Goal: Task Accomplishment & Management: Use online tool/utility

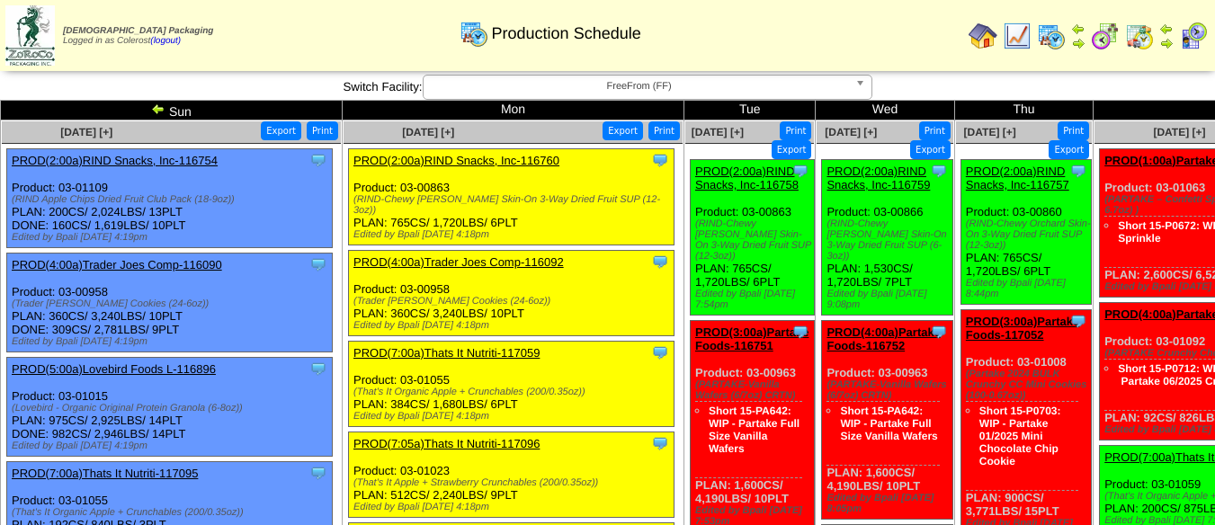
click at [492, 84] on span "FreeFrom (FF)" at bounding box center [639, 87] width 417 height 22
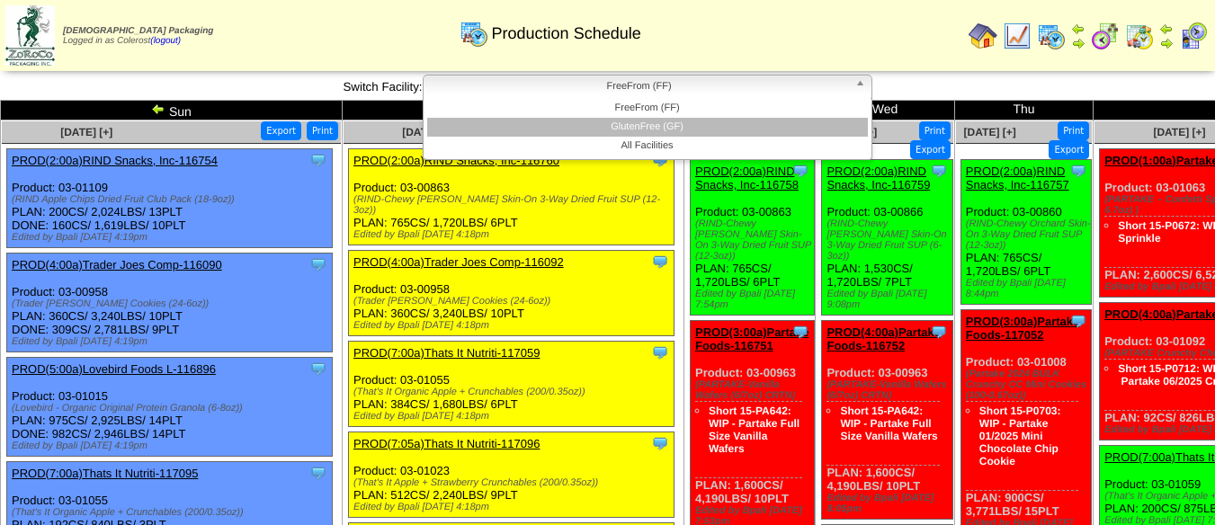
click at [575, 126] on li "GlutenFree (GF)" at bounding box center [647, 127] width 441 height 19
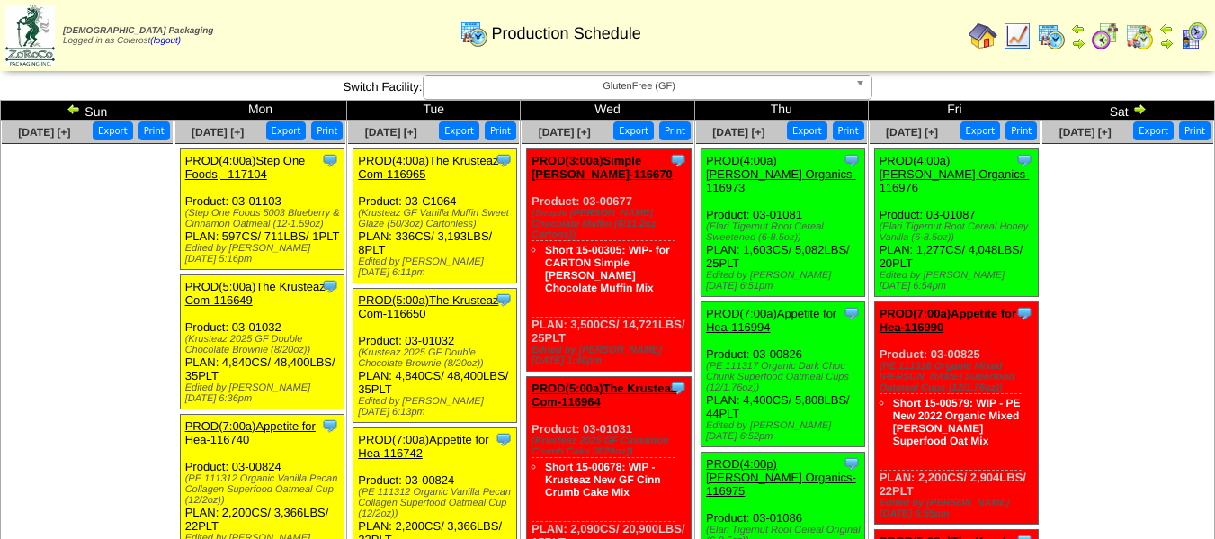
click at [72, 111] on img at bounding box center [74, 109] width 14 height 14
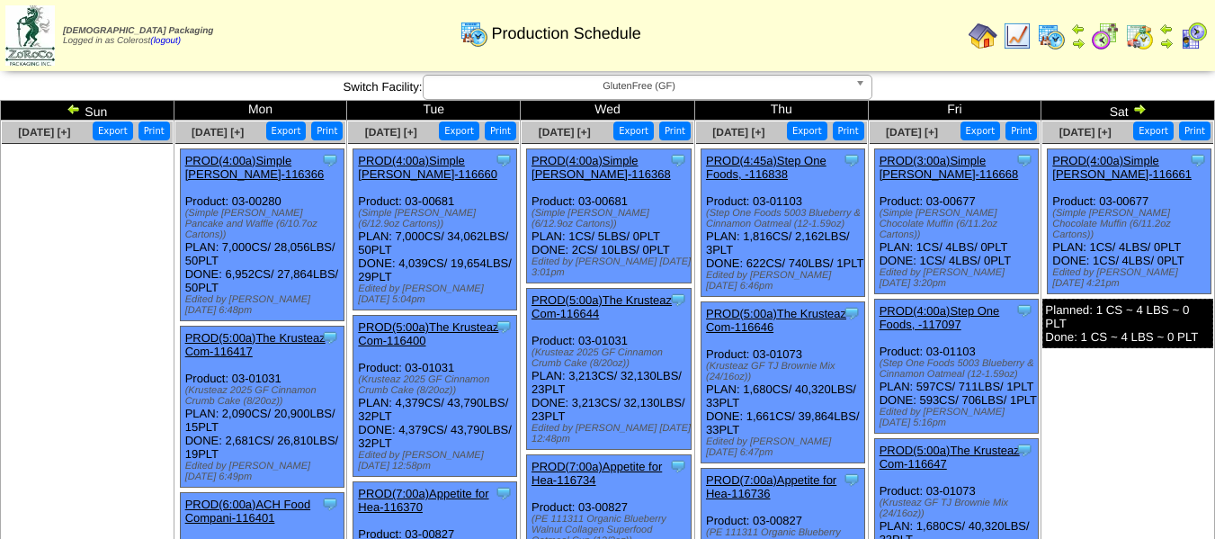
click at [413, 162] on link "PROD(4:00a)Simple Mills-116660" at bounding box center [427, 167] width 139 height 27
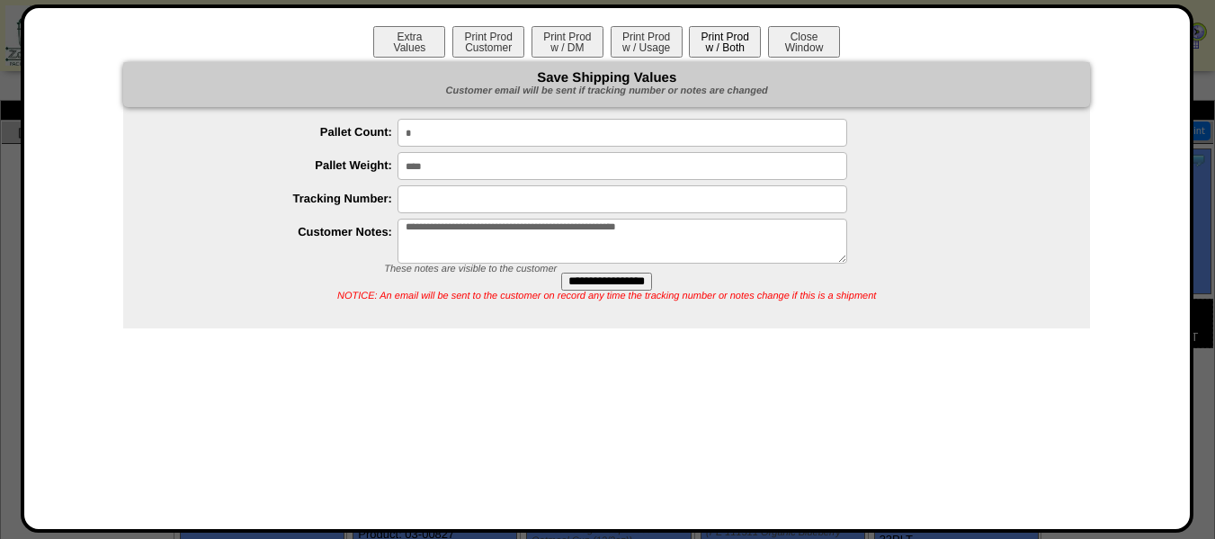
click at [726, 39] on button "Print Prod w / Both" at bounding box center [725, 41] width 72 height 31
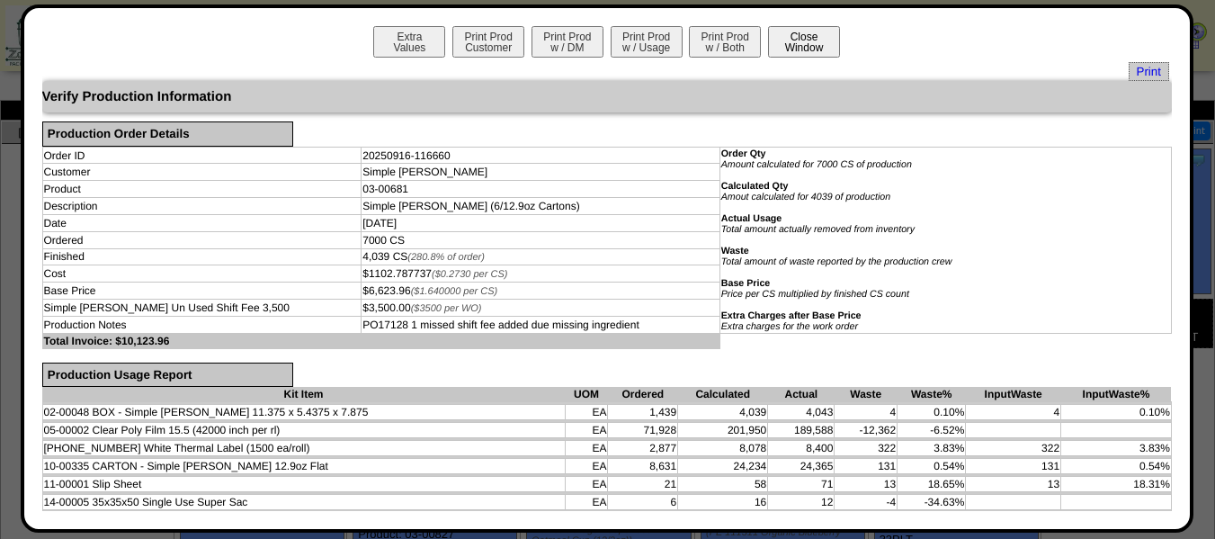
click at [785, 40] on button "Close Window" at bounding box center [804, 41] width 72 height 31
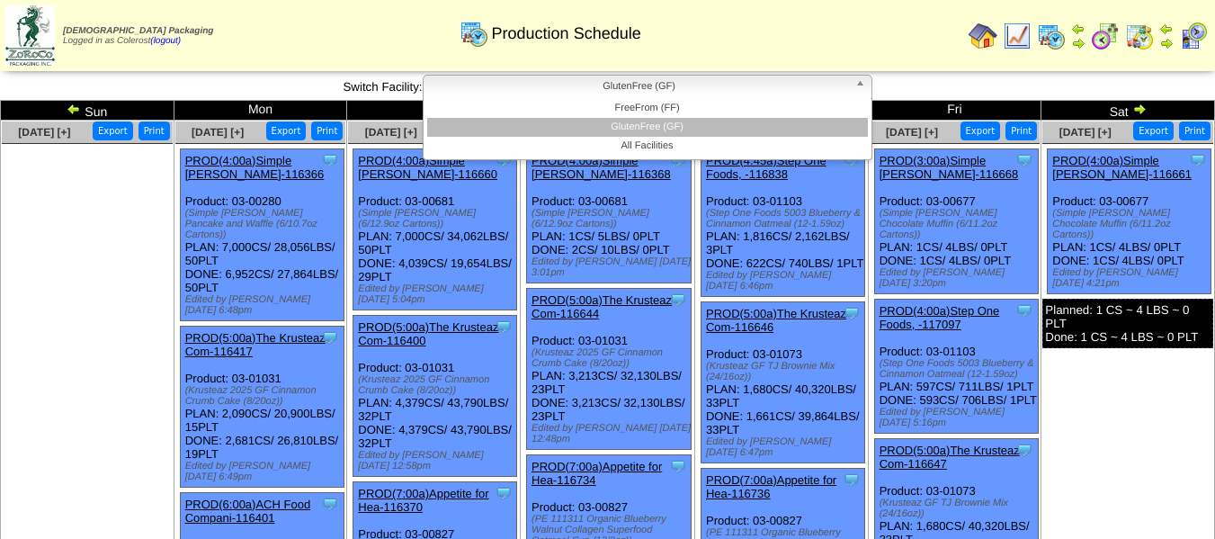
click at [588, 89] on span "GlutenFree (GF)" at bounding box center [639, 87] width 417 height 22
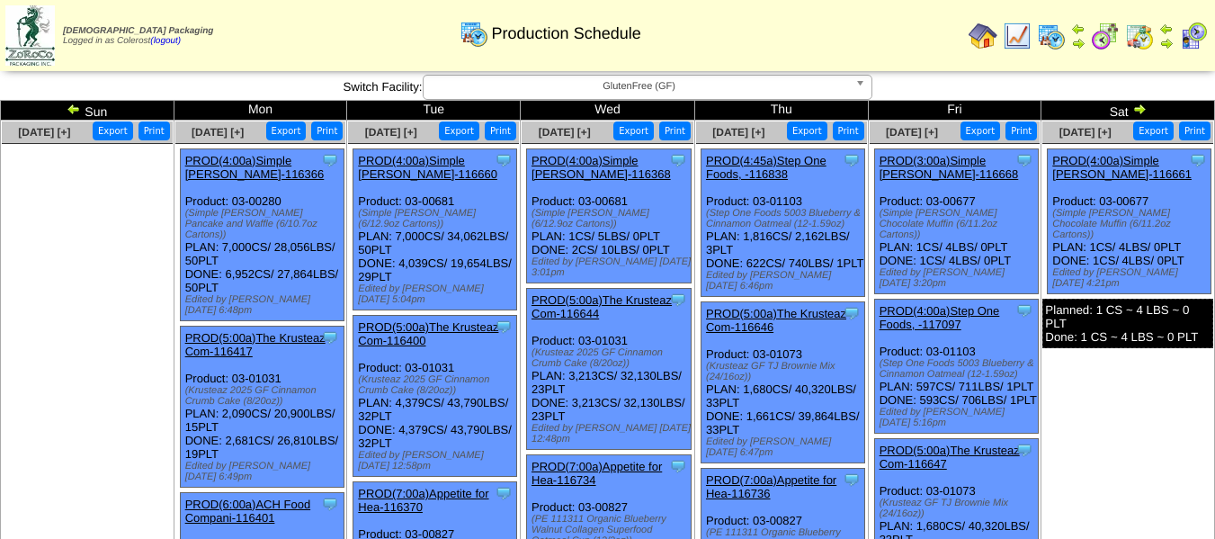
click at [635, 87] on span "GlutenFree (GF)" at bounding box center [639, 87] width 417 height 22
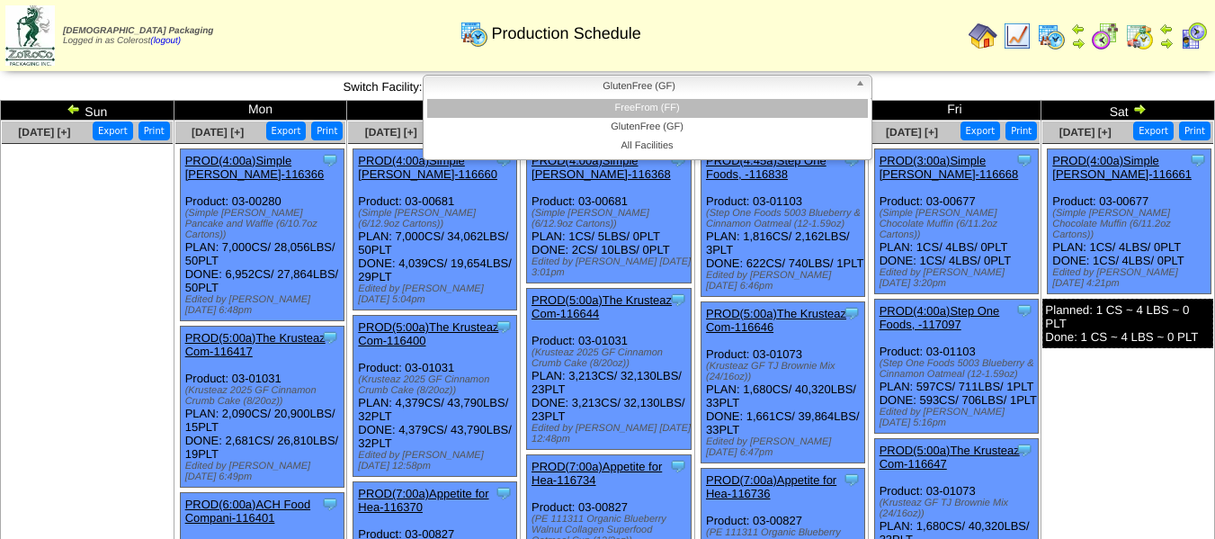
click at [640, 106] on li "FreeFrom (FF)" at bounding box center [647, 108] width 441 height 19
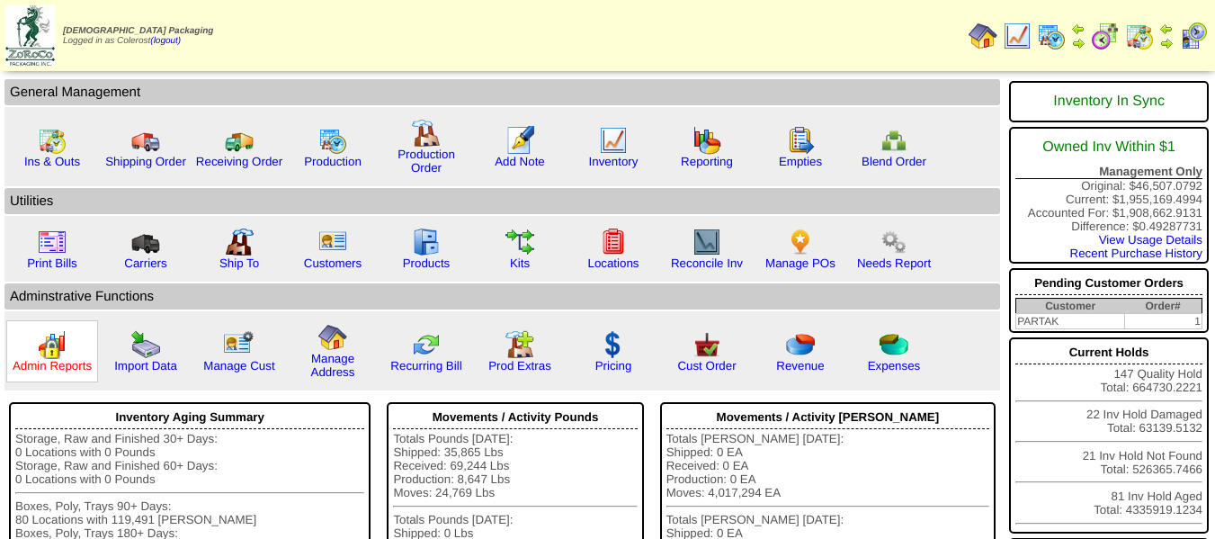
click at [54, 362] on link "Admin Reports" at bounding box center [52, 365] width 79 height 13
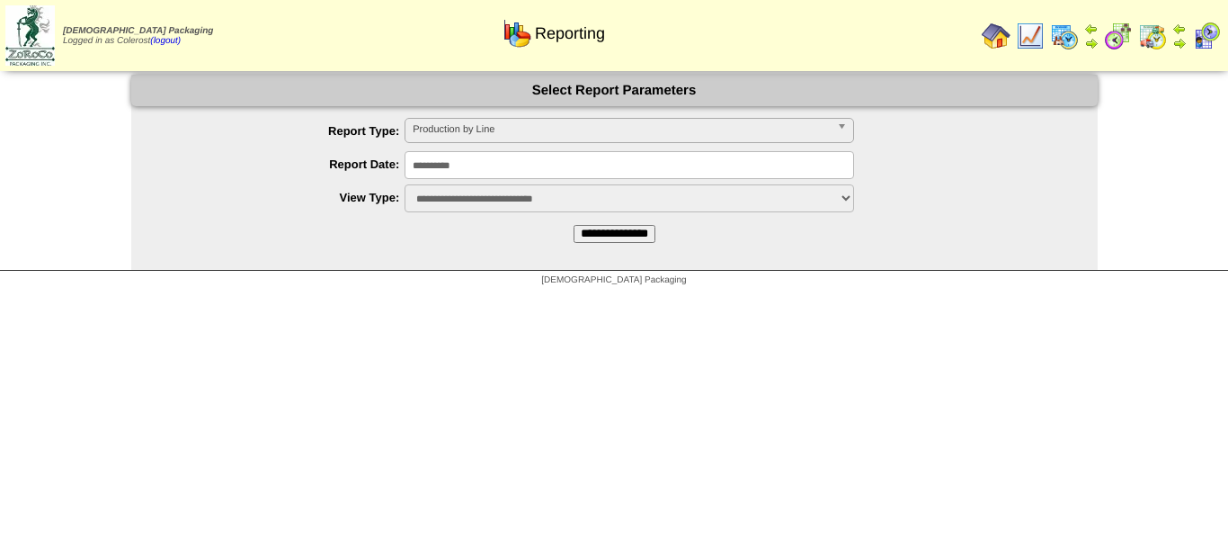
click at [413, 125] on span "Production by Line" at bounding box center [621, 130] width 417 height 22
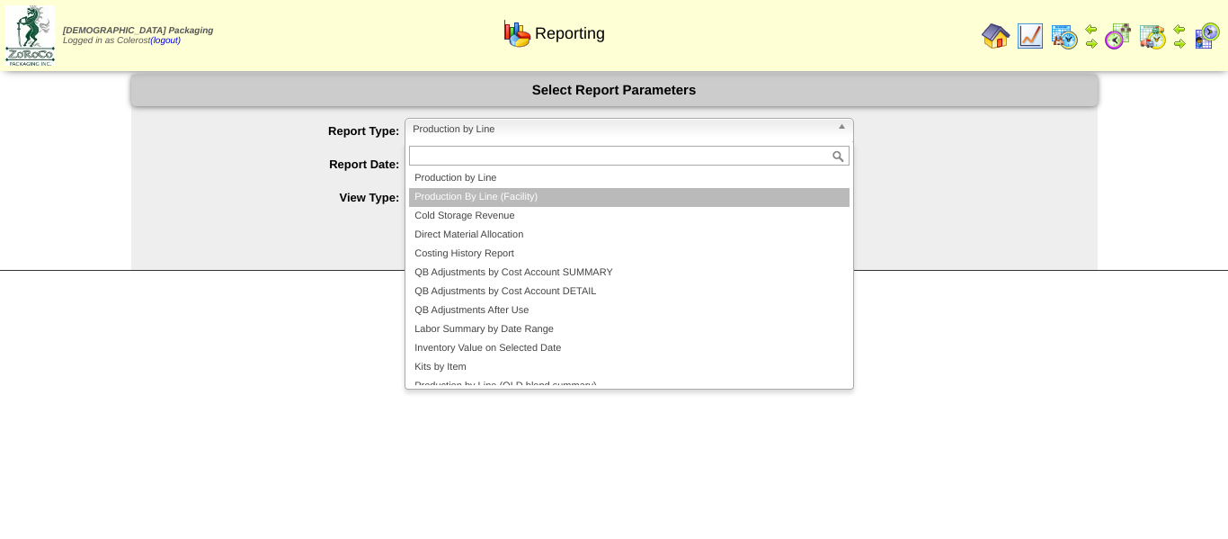
click at [437, 194] on li "Production By Line (Facility)" at bounding box center [629, 197] width 441 height 19
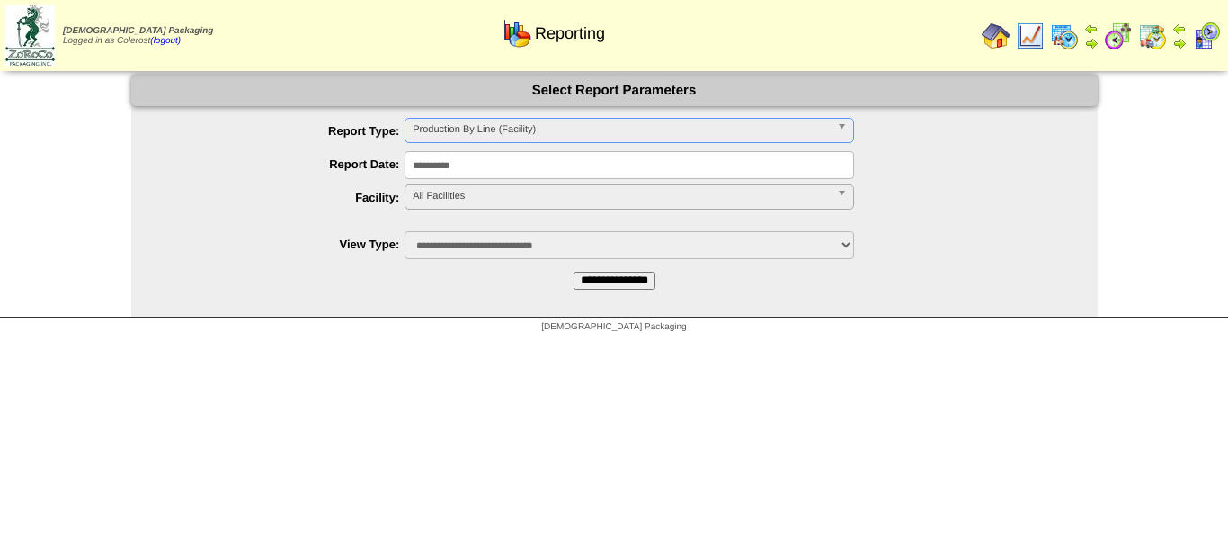
click at [441, 200] on span "All Facilities" at bounding box center [621, 196] width 417 height 22
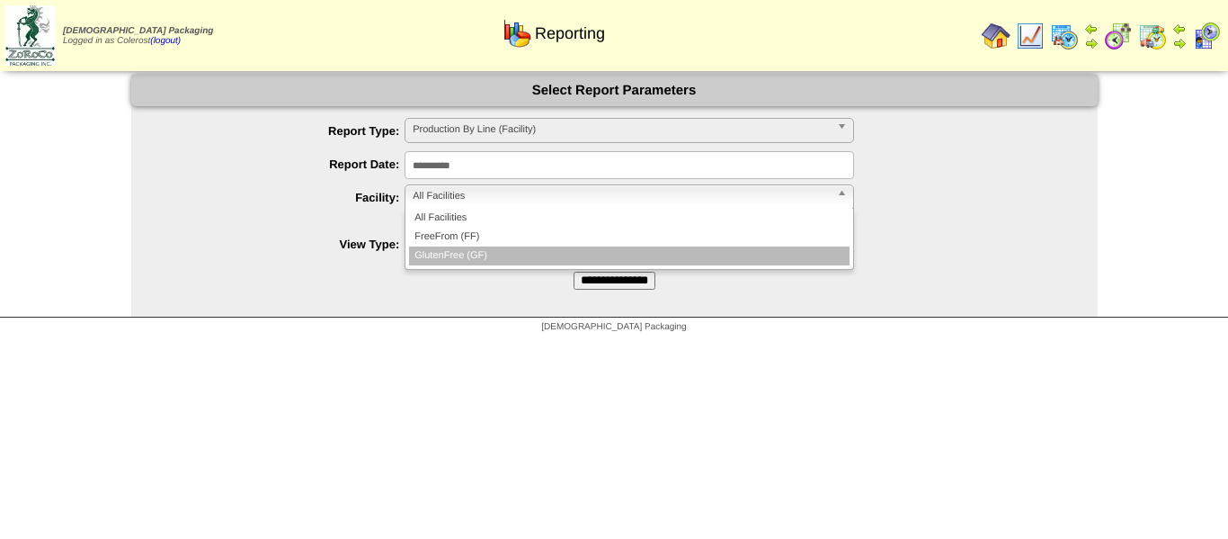
click at [485, 249] on li "GlutenFree (GF)" at bounding box center [629, 255] width 441 height 19
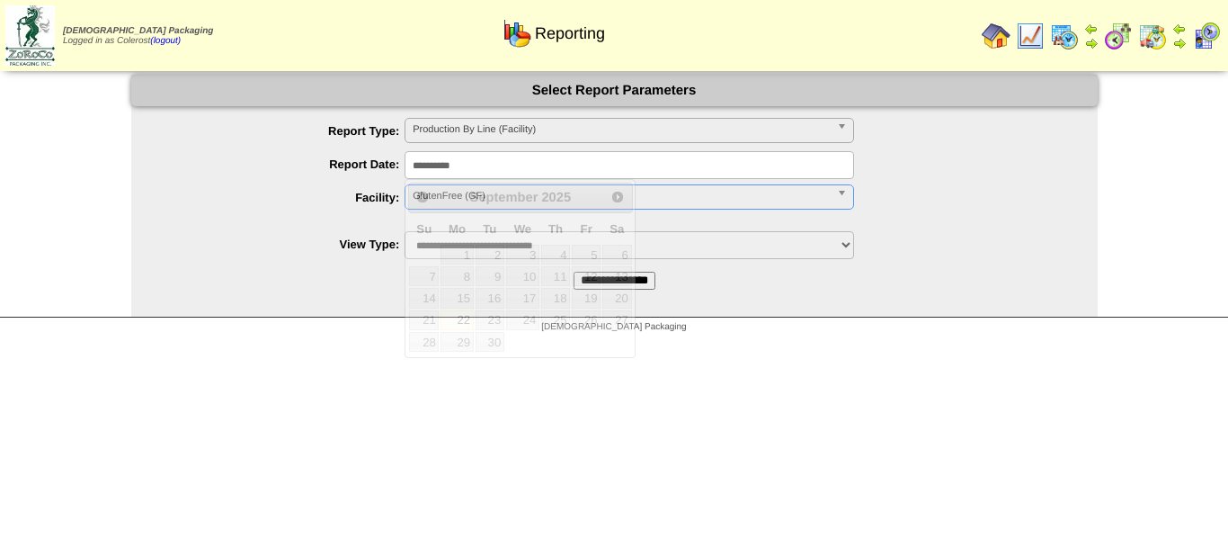
click at [492, 167] on input "**********" at bounding box center [630, 165] width 450 height 28
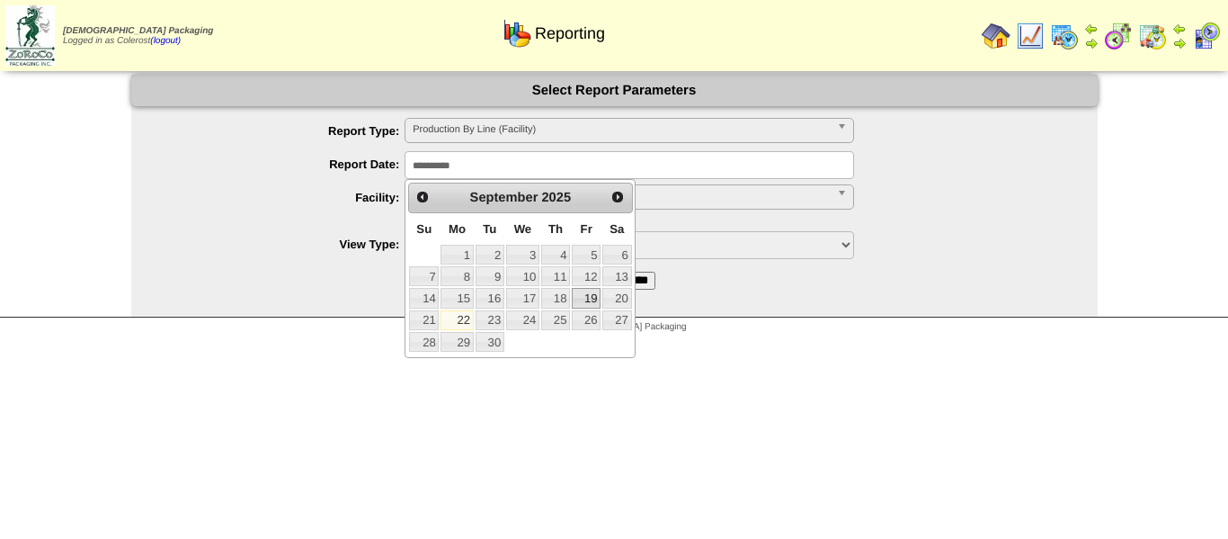
click at [581, 299] on link "19" at bounding box center [586, 298] width 29 height 20
type input "**********"
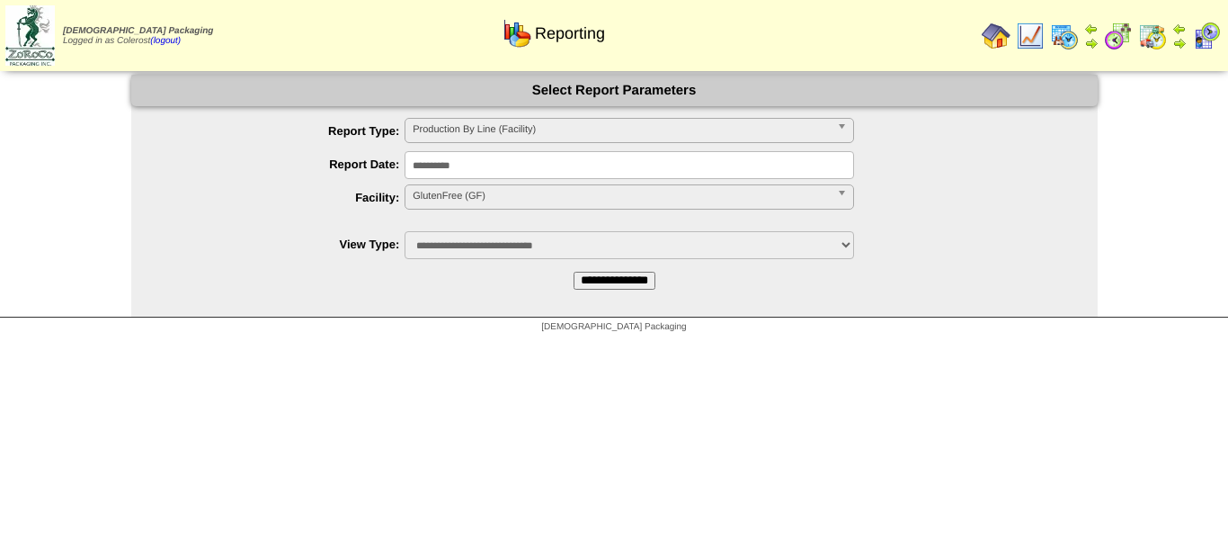
click at [609, 276] on input "**********" at bounding box center [615, 281] width 82 height 18
